Goal: Find contact information: Find contact information

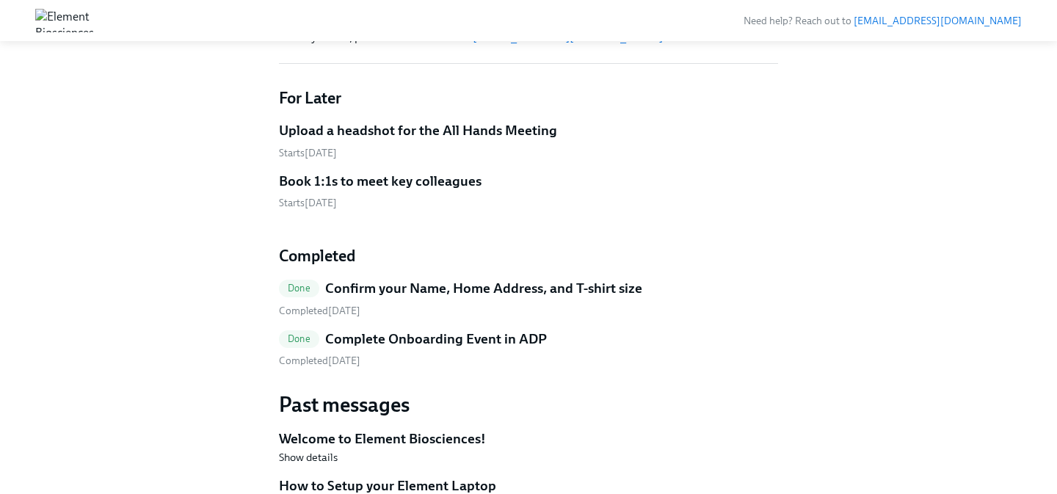
scroll to position [384, 0]
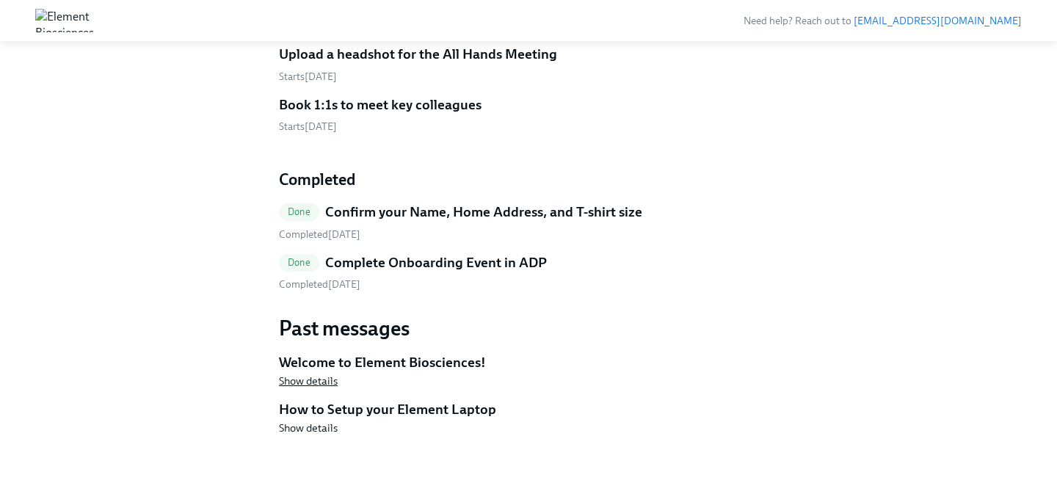
click at [323, 380] on span "Show details" at bounding box center [308, 381] width 59 height 15
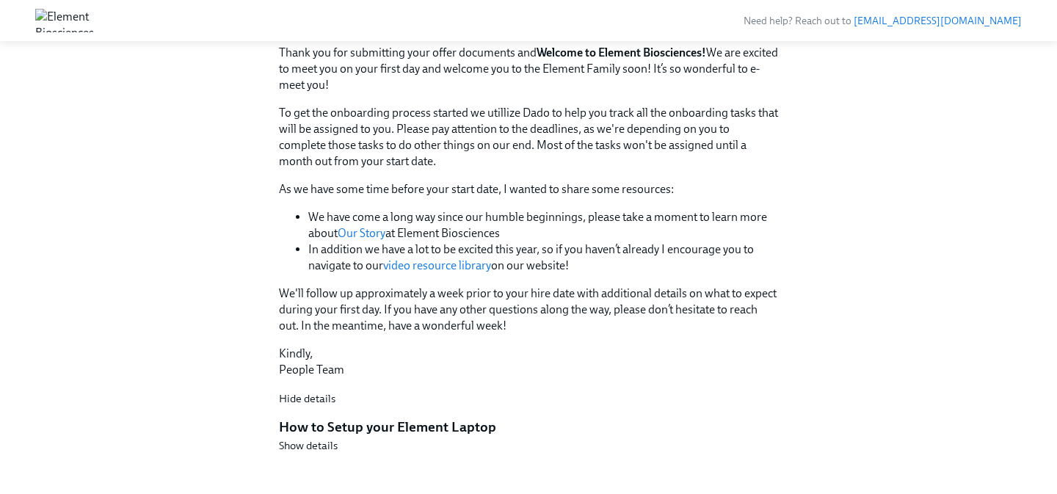
scroll to position [768, 0]
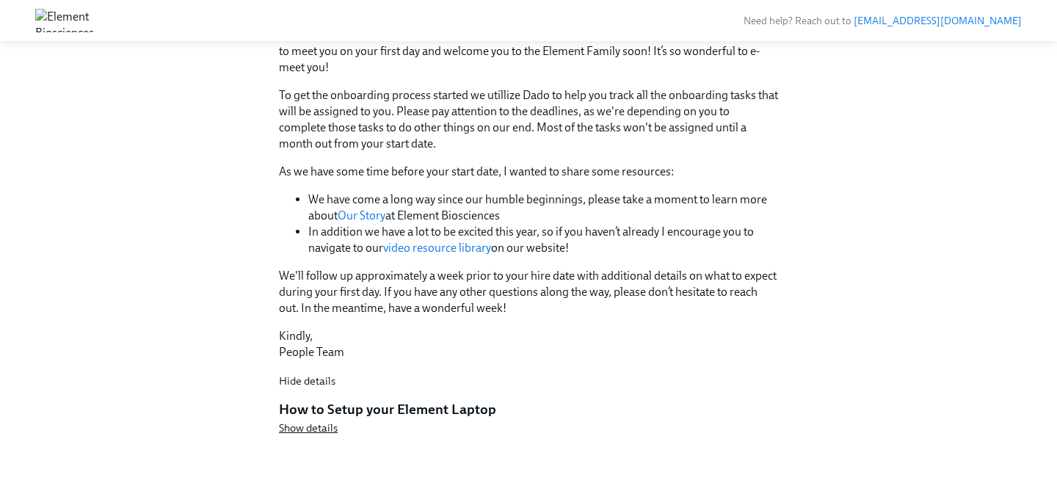
click at [329, 430] on span "Show details" at bounding box center [308, 428] width 59 height 15
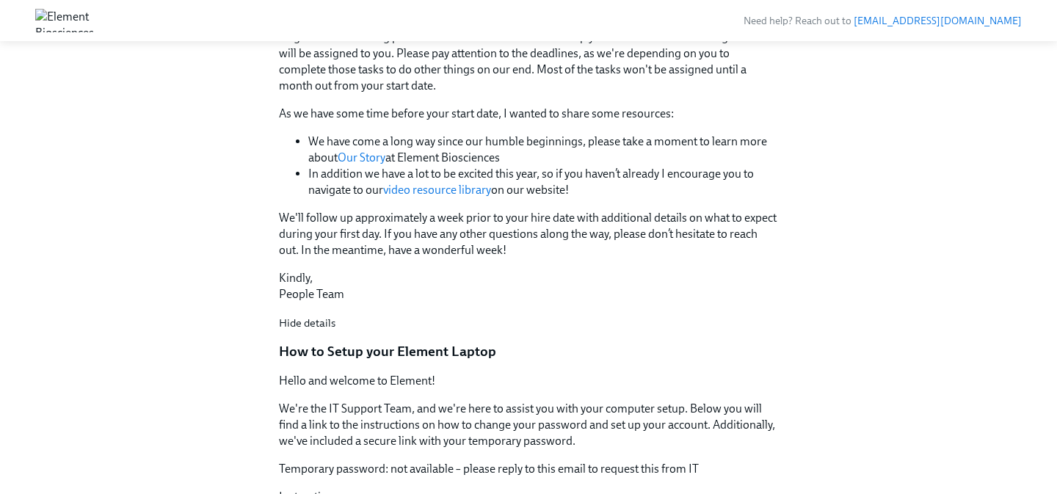
scroll to position [815, 0]
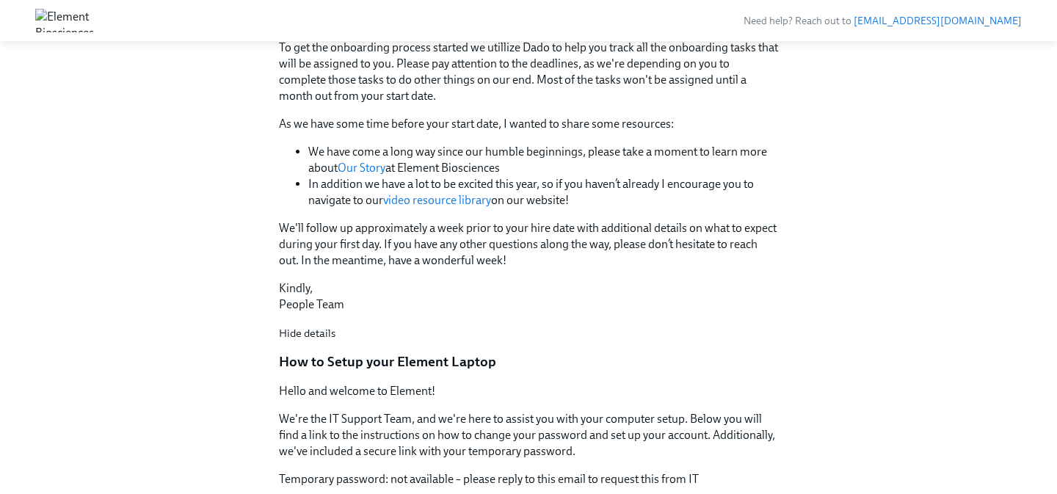
click at [412, 202] on link "video resource library" at bounding box center [437, 200] width 108 height 14
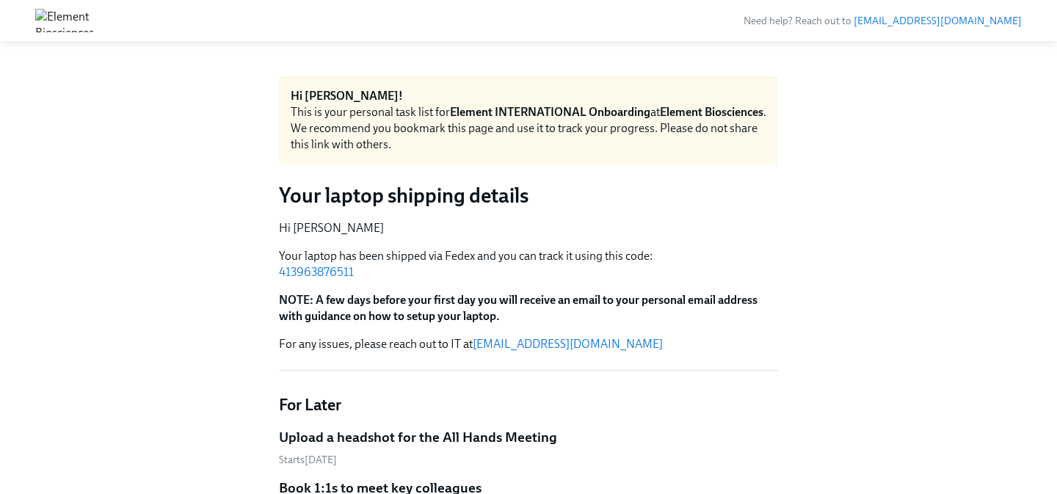
click at [929, 18] on link "[EMAIL_ADDRESS][DOMAIN_NAME]" at bounding box center [937, 21] width 168 height 12
click at [94, 26] on img at bounding box center [64, 20] width 59 height 23
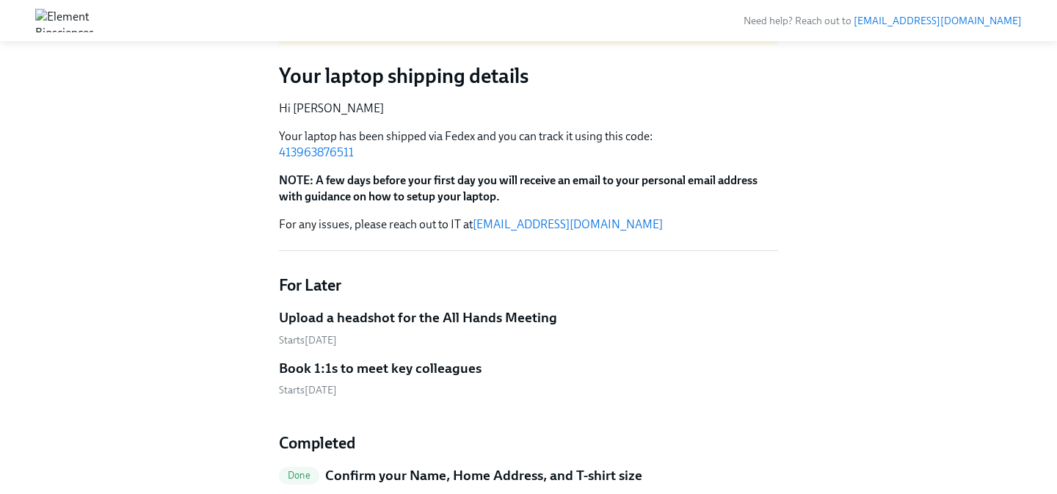
scroll to position [114, 0]
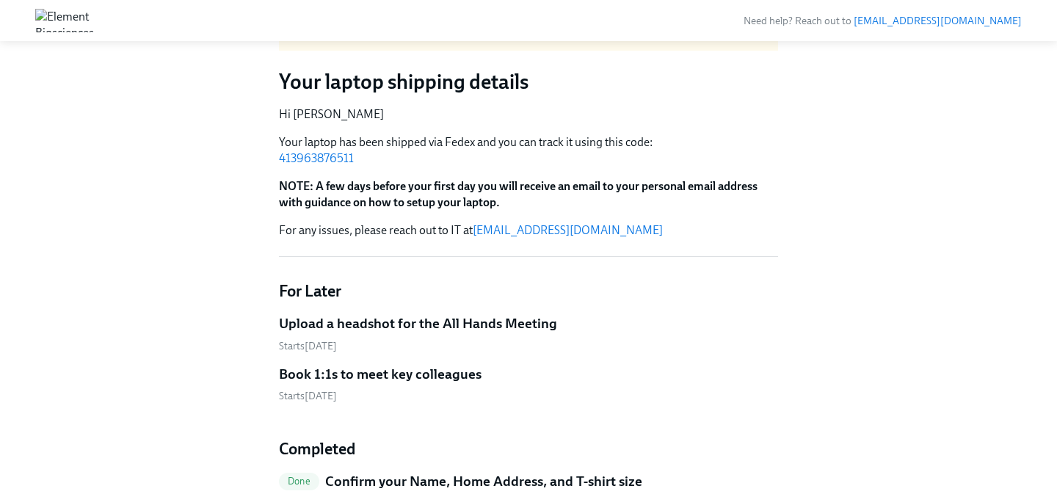
click at [574, 234] on link "[EMAIL_ADDRESS][DOMAIN_NAME]" at bounding box center [568, 230] width 190 height 14
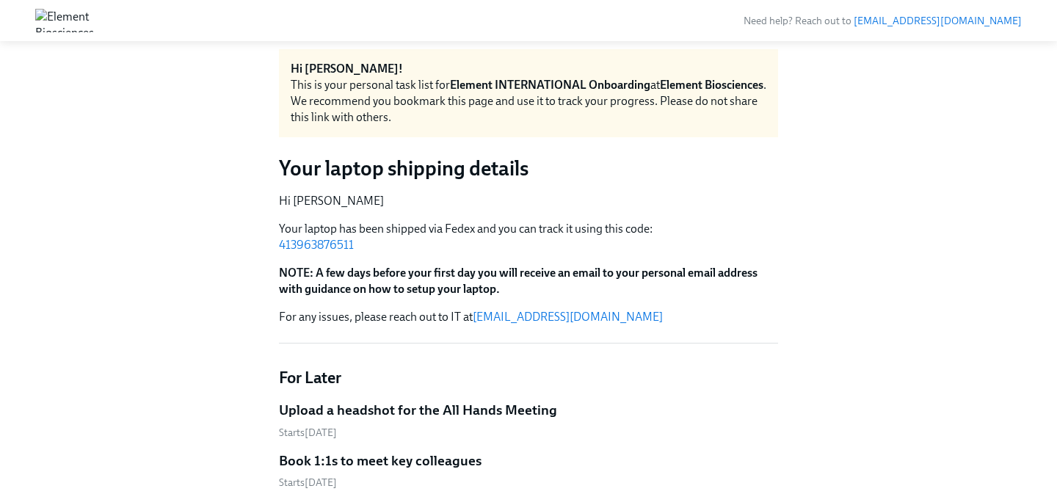
scroll to position [26, 0]
click at [532, 319] on link "[EMAIL_ADDRESS][DOMAIN_NAME]" at bounding box center [568, 317] width 190 height 14
